Goal: Task Accomplishment & Management: Manage account settings

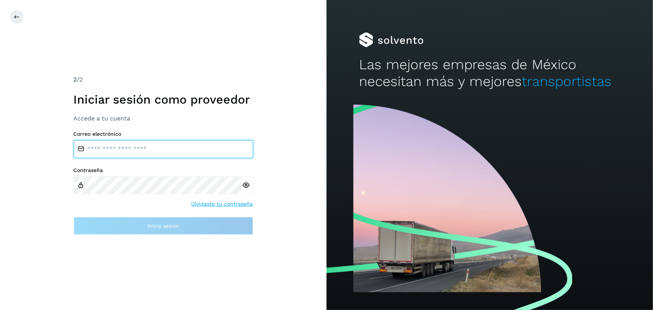
click at [147, 152] on input "email" at bounding box center [164, 149] width 180 height 18
type input "**********"
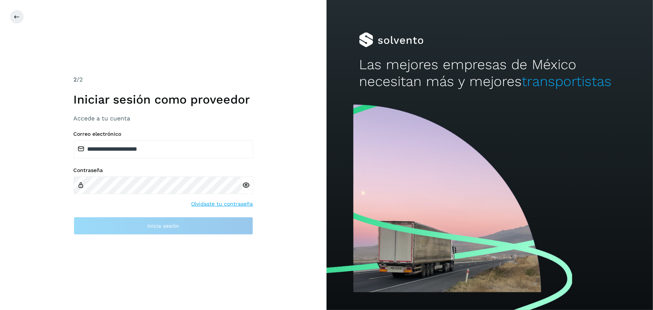
click at [247, 184] on icon at bounding box center [246, 185] width 8 height 8
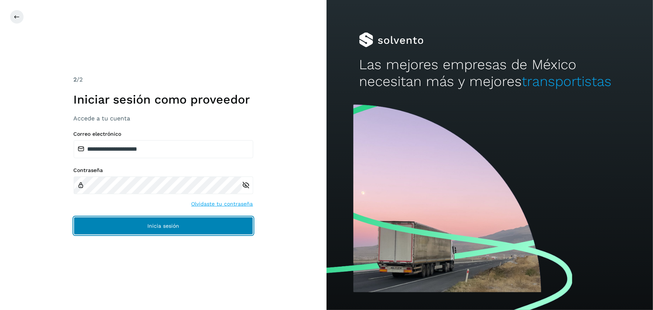
click at [175, 223] on span "Inicia sesión" at bounding box center [163, 225] width 32 height 5
